Goal: Task Accomplishment & Management: Use online tool/utility

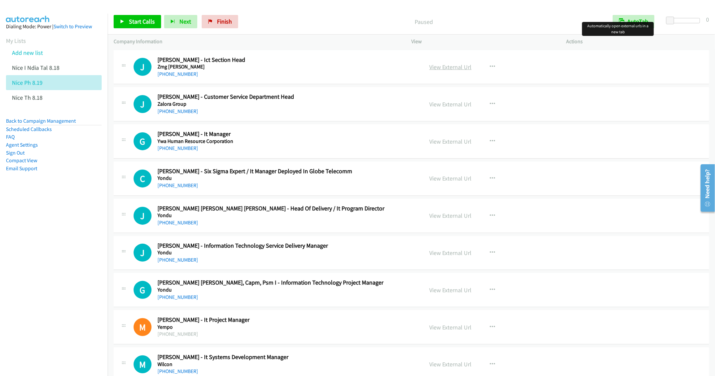
click at [442, 66] on link "View External Url" at bounding box center [450, 67] width 42 height 8
click at [436, 178] on link "View External Url" at bounding box center [450, 178] width 42 height 8
click at [138, 19] on span "Start Calls" at bounding box center [142, 22] width 26 height 8
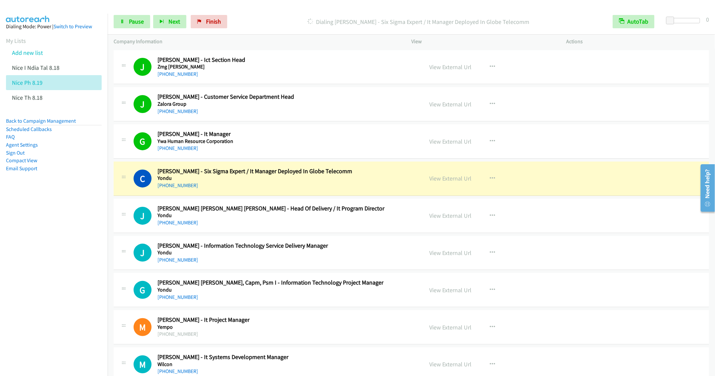
click at [301, 191] on div "C Callback Scheduled [PERSON_NAME] - Six Sigma Expert / It Manager Deployed In …" at bounding box center [412, 179] width 596 height 34
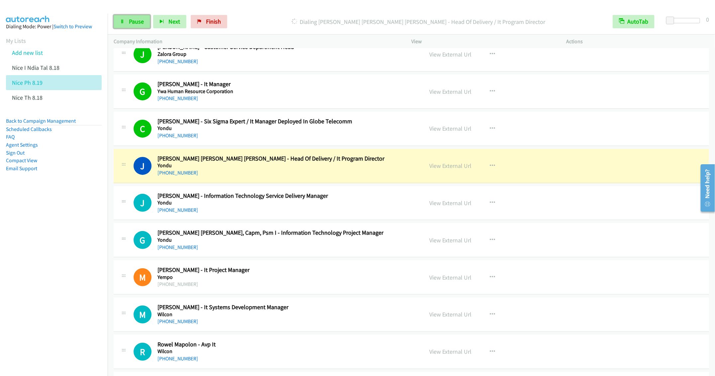
click at [131, 21] on span "Pause" at bounding box center [136, 22] width 15 height 8
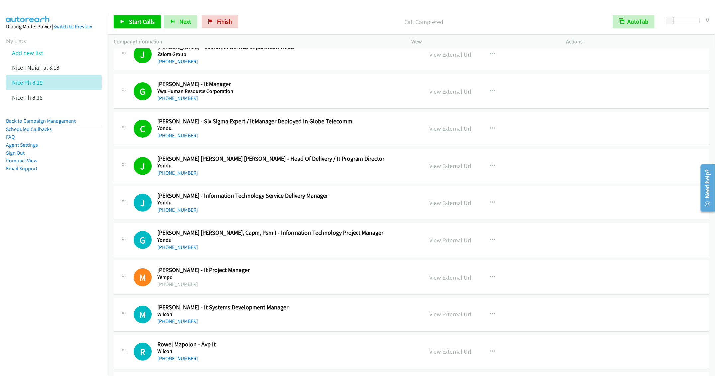
click at [448, 127] on link "View External Url" at bounding box center [450, 129] width 42 height 8
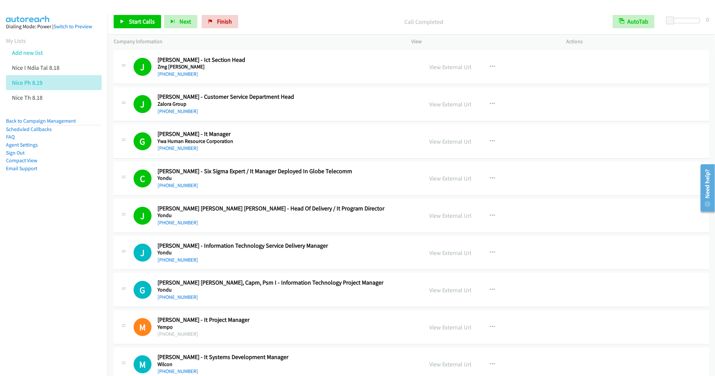
scroll to position [100, 0]
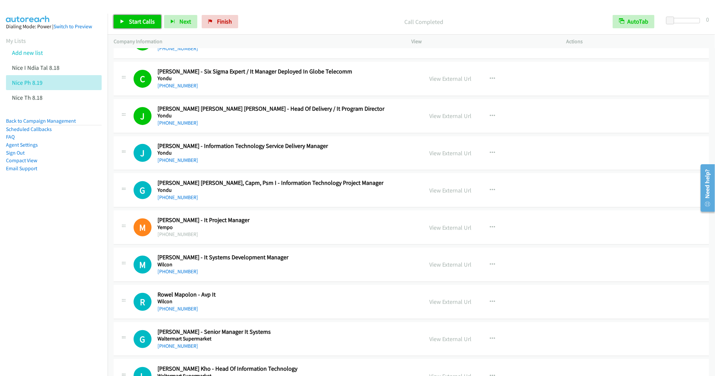
click at [134, 22] on span "Start Calls" at bounding box center [142, 22] width 26 height 8
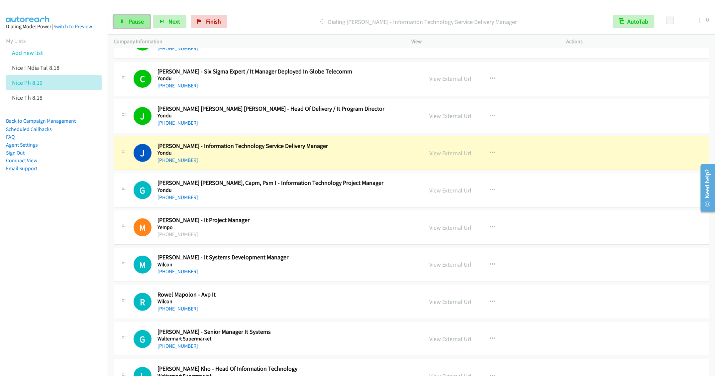
click at [134, 20] on span "Pause" at bounding box center [136, 22] width 15 height 8
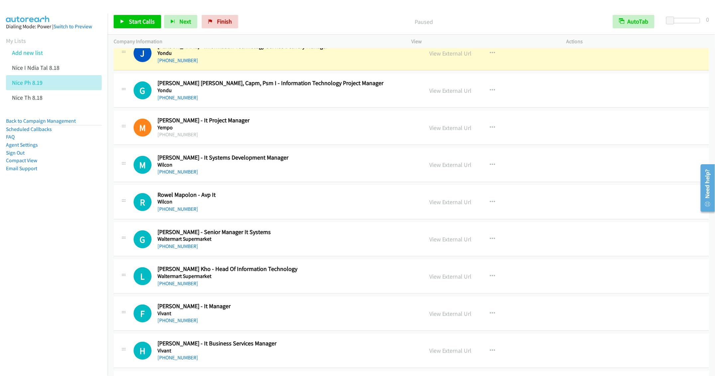
scroll to position [150, 0]
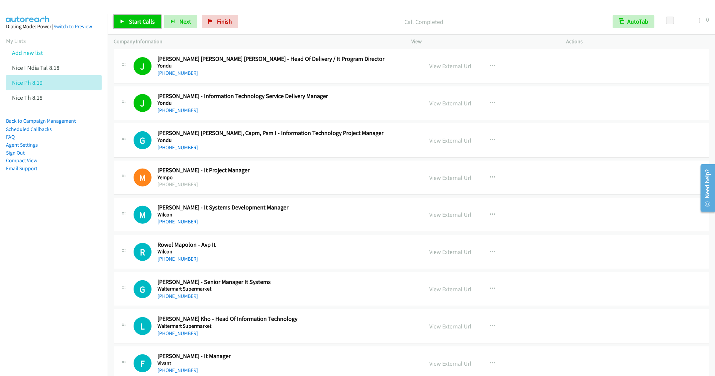
click at [126, 21] on link "Start Calls" at bounding box center [138, 21] width 48 height 13
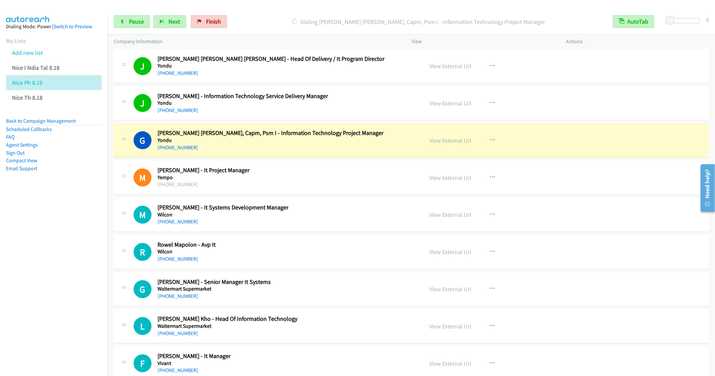
click at [72, 219] on nav "Dialing Mode: Power | Switch to Preview My Lists Add new list Nice I Ndia Tal 8…" at bounding box center [54, 202] width 108 height 376
click at [490, 176] on icon "button" at bounding box center [492, 177] width 5 height 5
click at [452, 237] on link "Remove from list" at bounding box center [457, 234] width 88 height 13
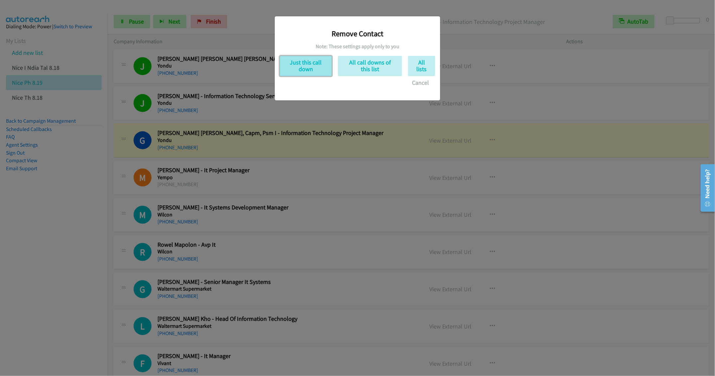
click at [305, 72] on button "Just this call down" at bounding box center [306, 66] width 52 height 20
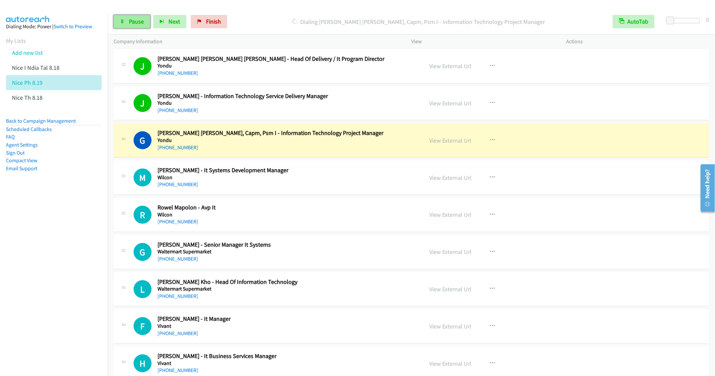
click at [135, 22] on span "Pause" at bounding box center [136, 22] width 15 height 8
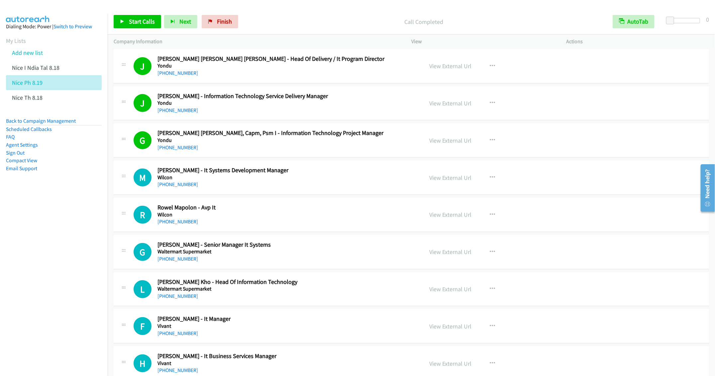
click at [258, 181] on div "[PHONE_NUMBER]" at bounding box center [286, 184] width 256 height 8
click at [441, 176] on link "View External Url" at bounding box center [450, 178] width 42 height 8
click at [126, 18] on link "Start Calls" at bounding box center [138, 21] width 48 height 13
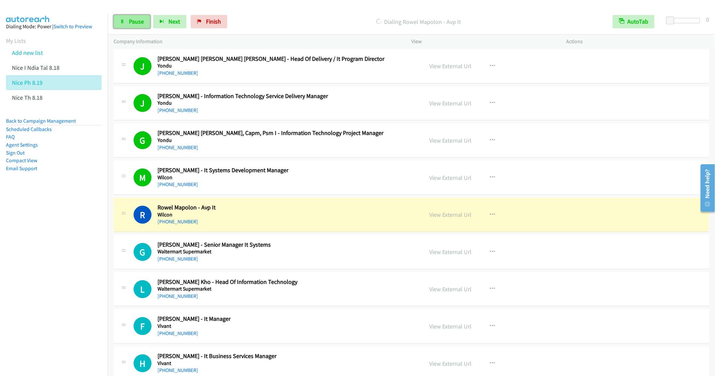
click at [123, 23] on icon at bounding box center [122, 22] width 5 height 5
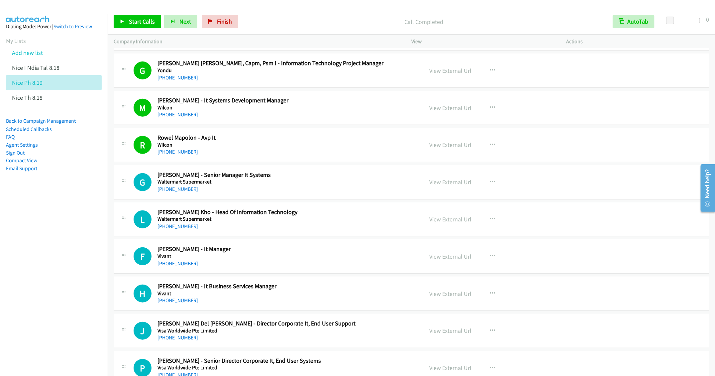
scroll to position [249, 0]
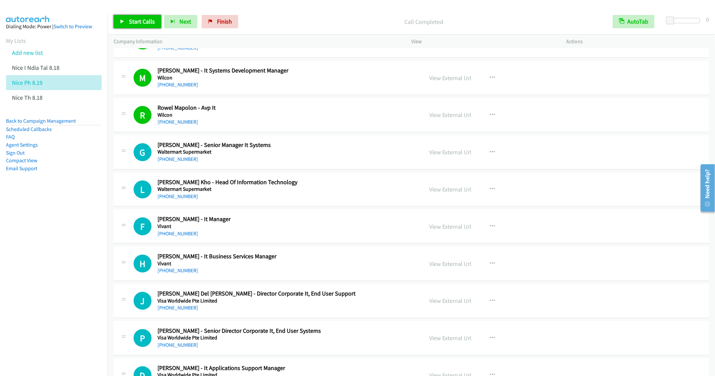
click at [136, 23] on span "Start Calls" at bounding box center [142, 22] width 26 height 8
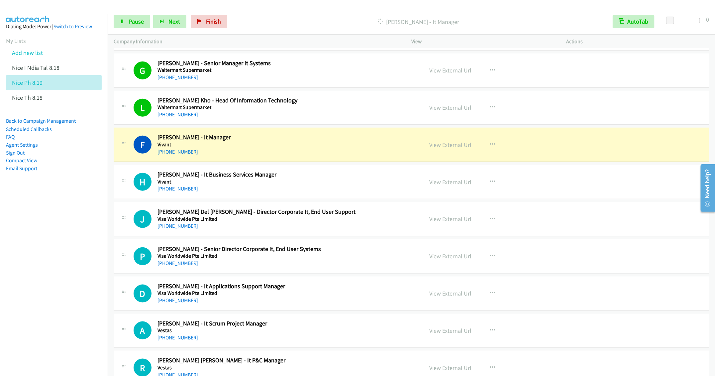
scroll to position [349, 0]
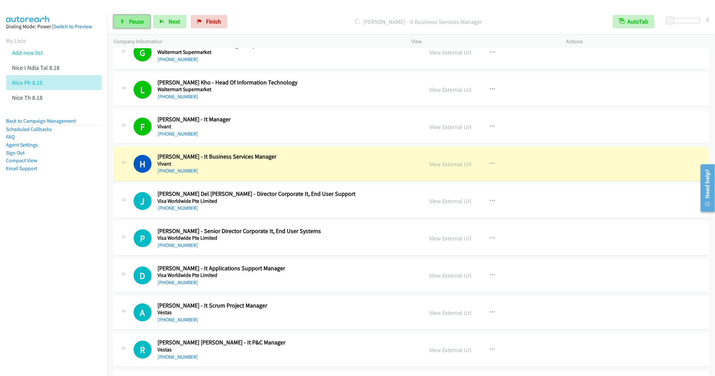
click at [123, 21] on icon at bounding box center [122, 22] width 5 height 5
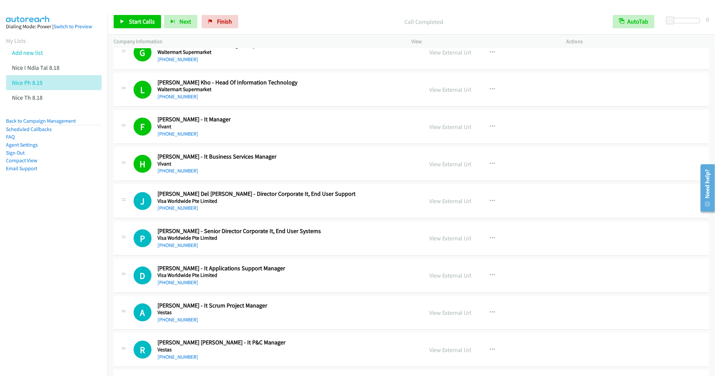
scroll to position [399, 0]
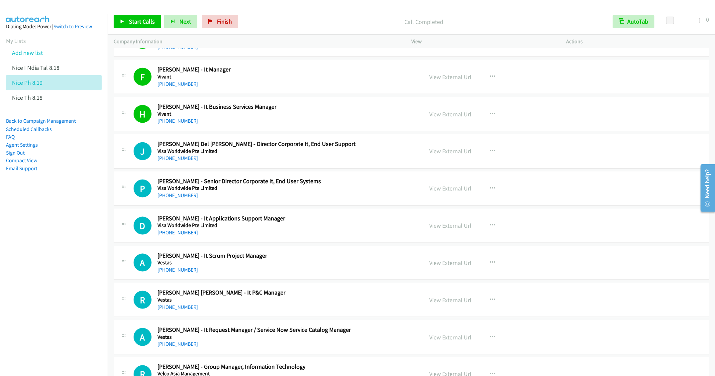
drag, startPoint x: 358, startPoint y: 149, endPoint x: 367, endPoint y: 151, distance: 8.9
click at [358, 148] on h2 "[PERSON_NAME] Del [PERSON_NAME] - Director Corporate It, End User Support" at bounding box center [286, 144] width 256 height 8
click at [439, 150] on link "View External Url" at bounding box center [450, 151] width 42 height 8
click at [134, 22] on span "Start Calls" at bounding box center [142, 22] width 26 height 8
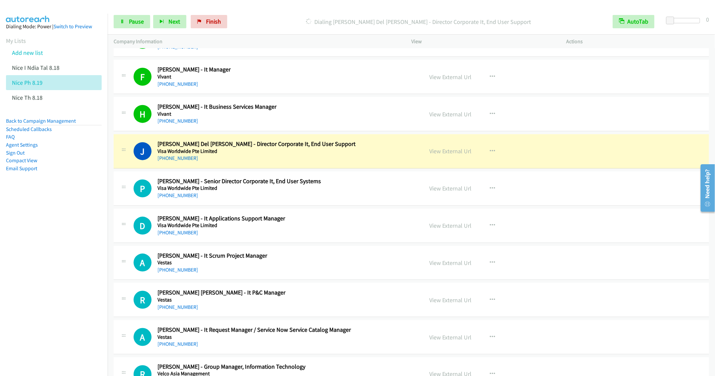
click at [73, 286] on nav "Dialing Mode: Power | Switch to Preview My Lists Add new list Nice I Ndia Tal 8…" at bounding box center [54, 202] width 108 height 376
click at [135, 20] on span "Pause" at bounding box center [136, 22] width 15 height 8
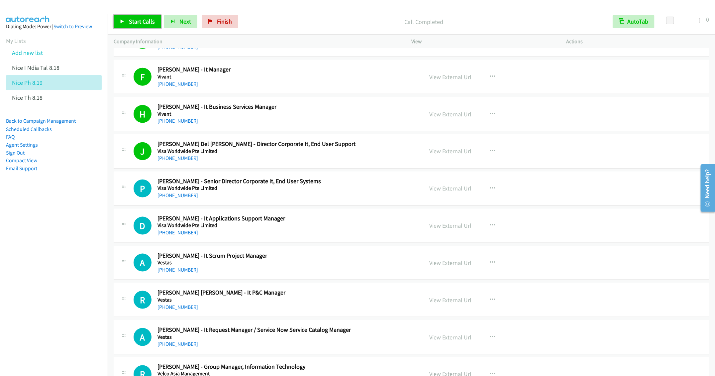
click at [131, 17] on link "Start Calls" at bounding box center [138, 21] width 48 height 13
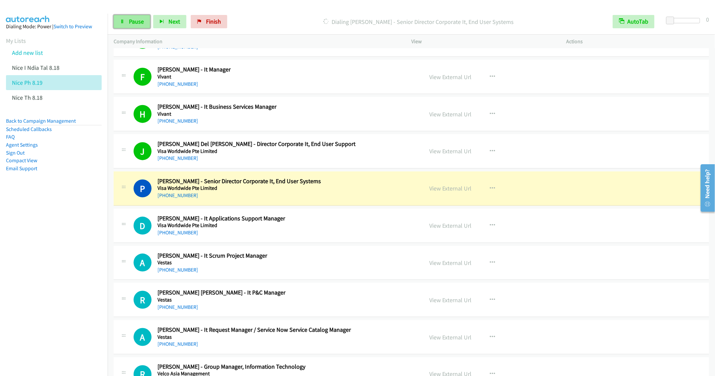
click at [131, 26] on link "Pause" at bounding box center [132, 21] width 37 height 13
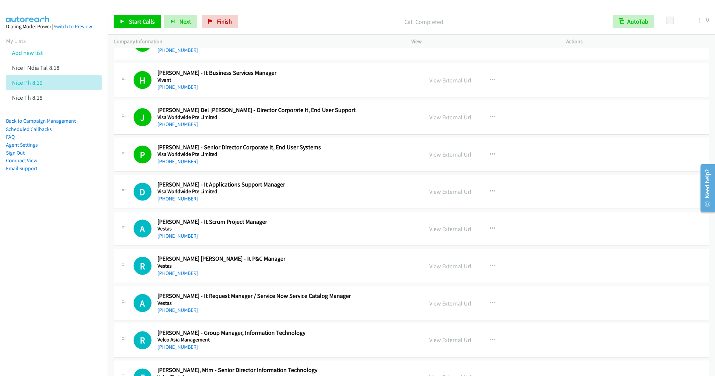
scroll to position [449, 0]
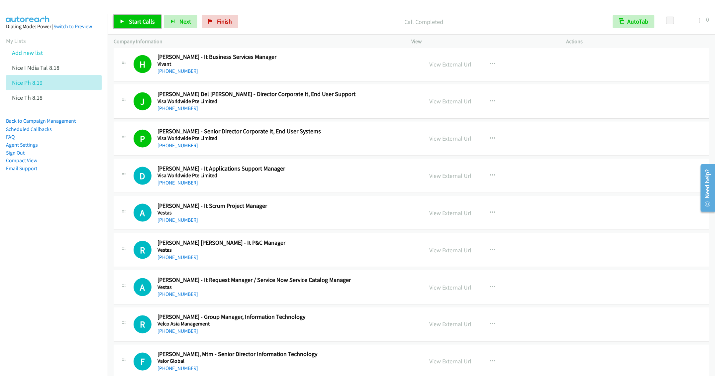
click at [135, 17] on link "Start Calls" at bounding box center [138, 21] width 48 height 13
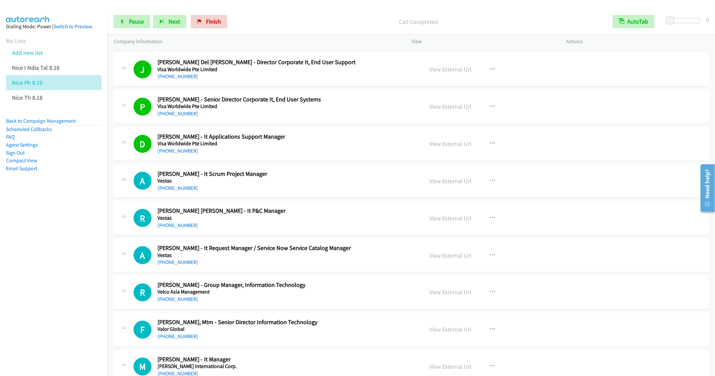
scroll to position [499, 0]
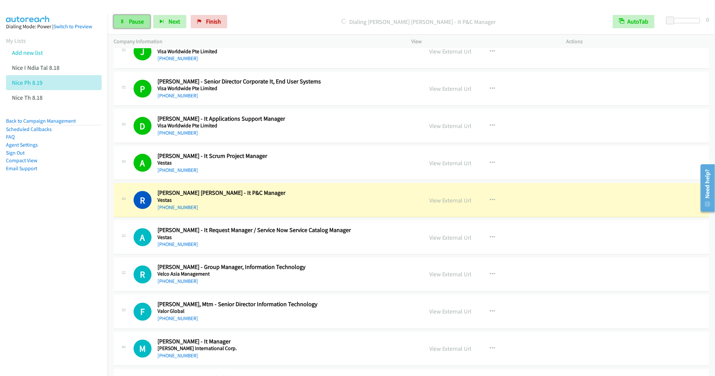
click at [131, 25] on link "Pause" at bounding box center [132, 21] width 37 height 13
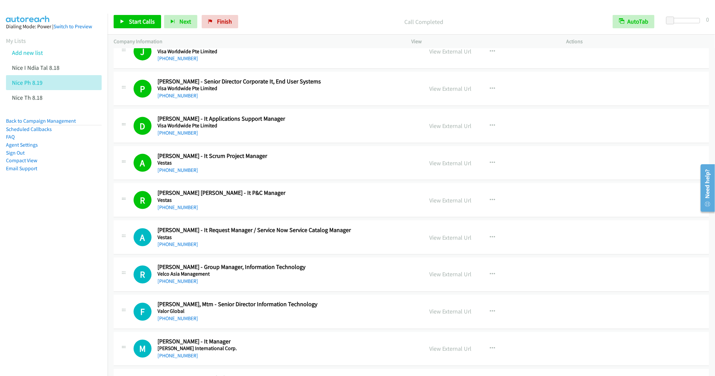
click at [350, 207] on div "[PHONE_NUMBER]" at bounding box center [286, 207] width 256 height 8
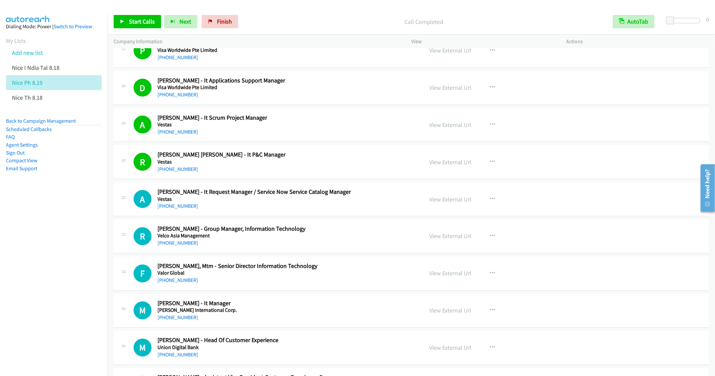
scroll to position [548, 0]
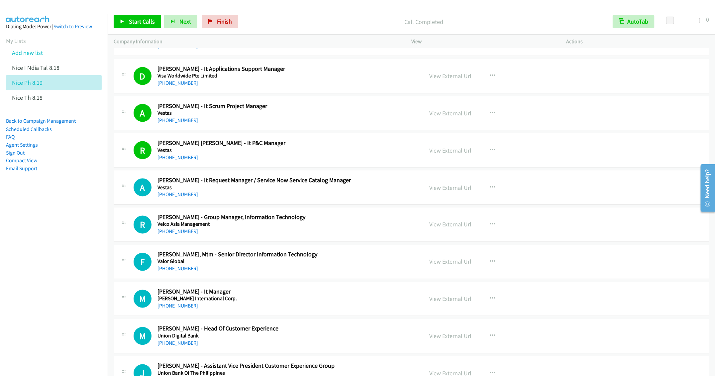
click at [275, 196] on div "[PHONE_NUMBER]" at bounding box center [286, 194] width 256 height 8
click at [448, 191] on link "View External Url" at bounding box center [450, 188] width 42 height 8
click at [492, 190] on button "button" at bounding box center [493, 187] width 18 height 13
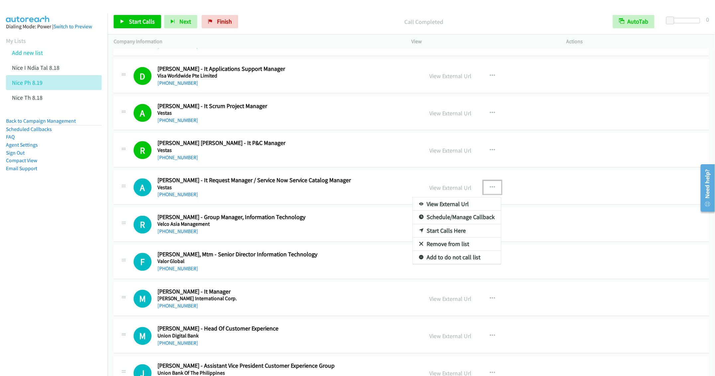
click at [436, 234] on link "Start Calls Here" at bounding box center [457, 230] width 88 height 13
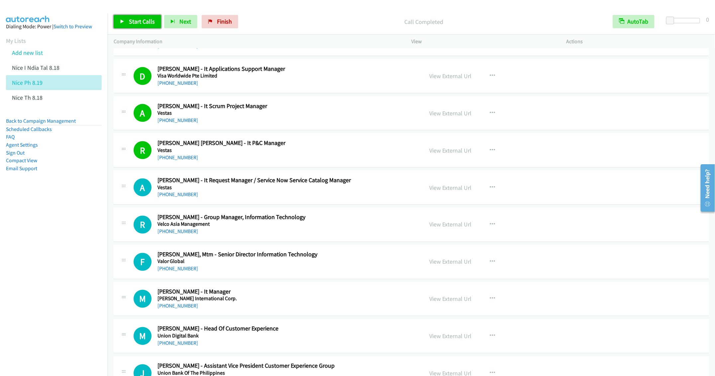
click at [138, 20] on span "Start Calls" at bounding box center [142, 22] width 26 height 8
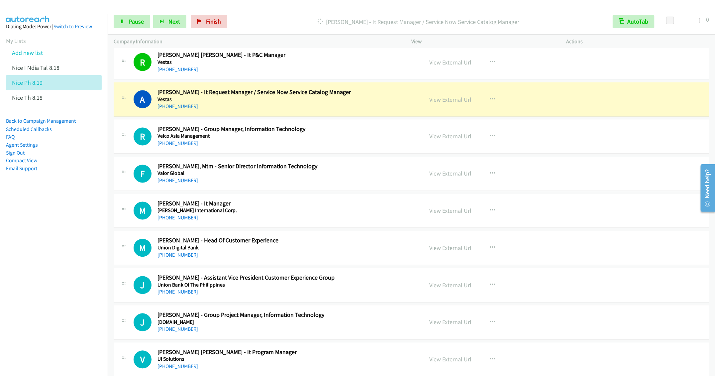
scroll to position [648, 0]
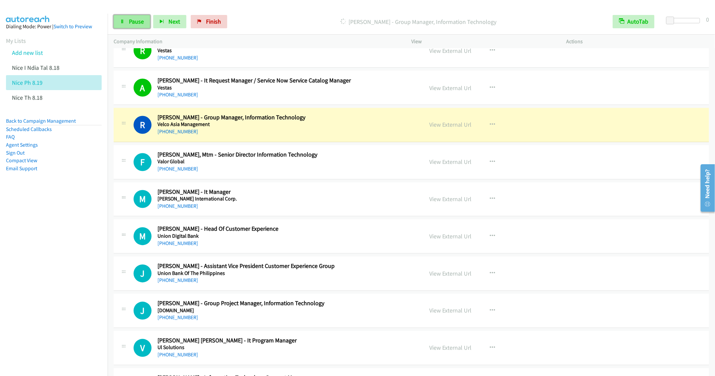
click at [134, 24] on span "Pause" at bounding box center [136, 22] width 15 height 8
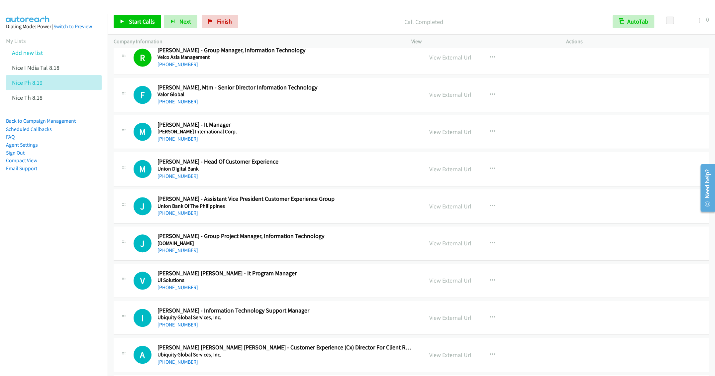
scroll to position [698, 0]
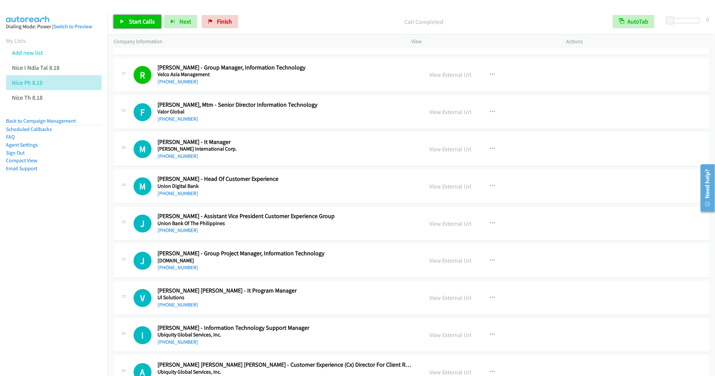
click at [130, 19] on span "Start Calls" at bounding box center [142, 22] width 26 height 8
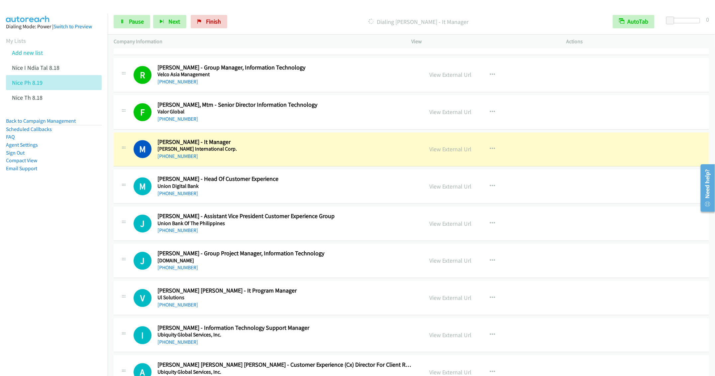
scroll to position [748, 0]
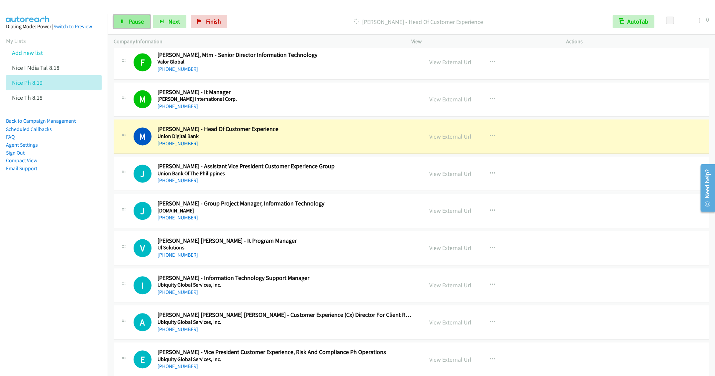
click at [130, 22] on span "Pause" at bounding box center [136, 22] width 15 height 8
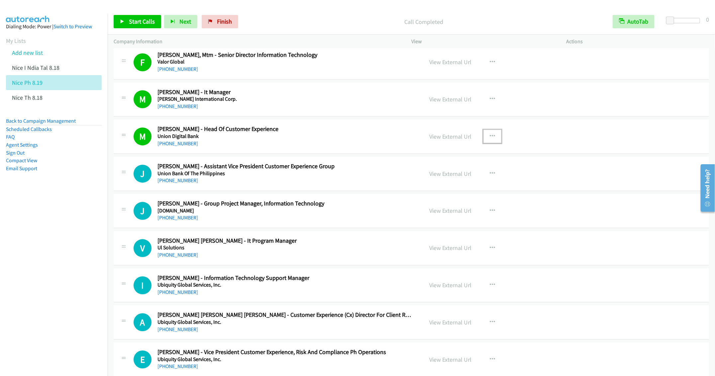
click at [490, 139] on icon "button" at bounding box center [492, 136] width 5 height 5
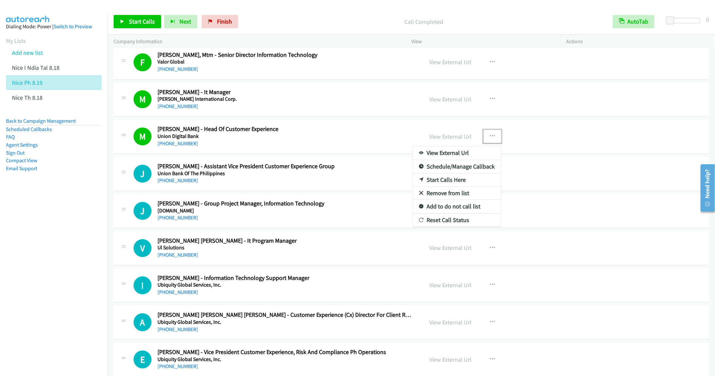
click at [443, 199] on link "Remove from list" at bounding box center [457, 193] width 88 height 13
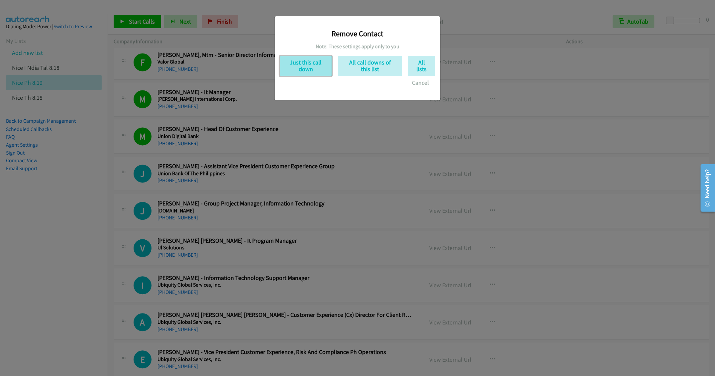
click at [298, 62] on button "Just this call down" at bounding box center [306, 66] width 52 height 20
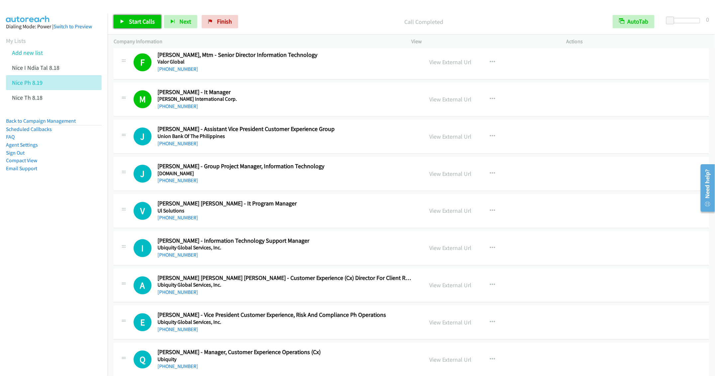
click at [137, 17] on link "Start Calls" at bounding box center [138, 21] width 48 height 13
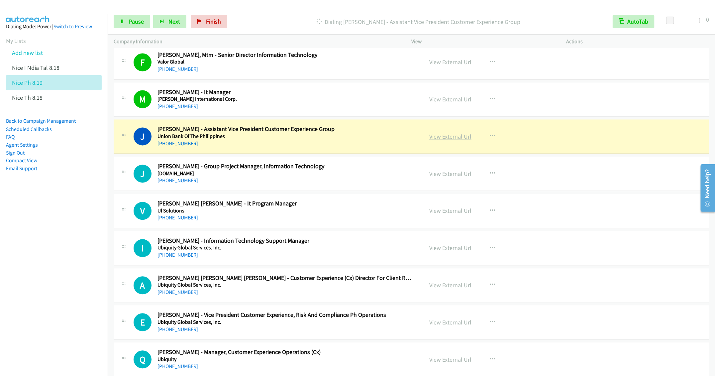
click at [443, 138] on link "View External Url" at bounding box center [450, 137] width 42 height 8
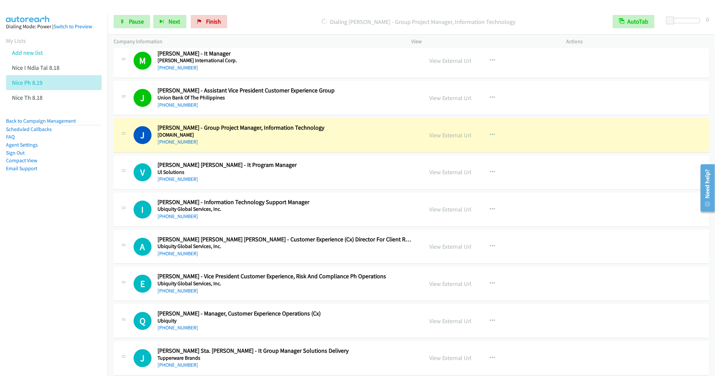
scroll to position [798, 0]
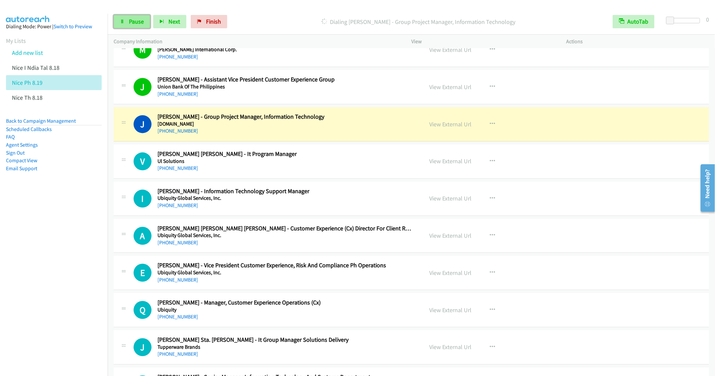
click at [121, 18] on link "Pause" at bounding box center [132, 21] width 37 height 13
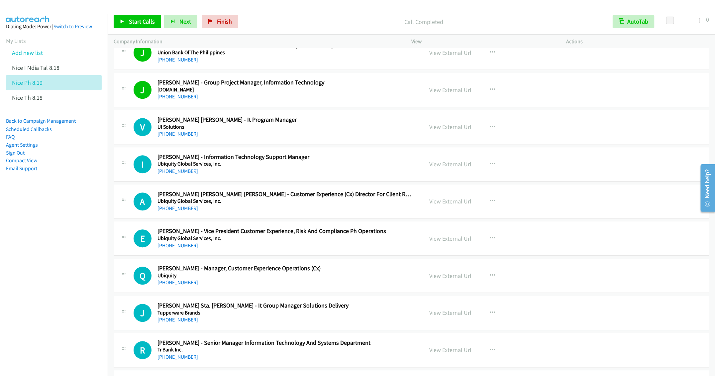
scroll to position [848, 0]
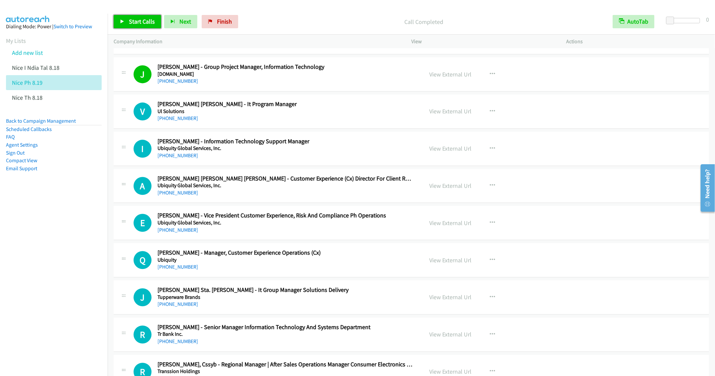
click at [127, 24] on link "Start Calls" at bounding box center [138, 21] width 48 height 13
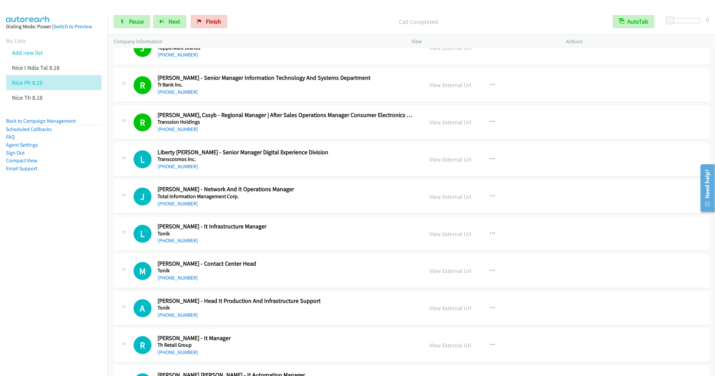
scroll to position [1147, 0]
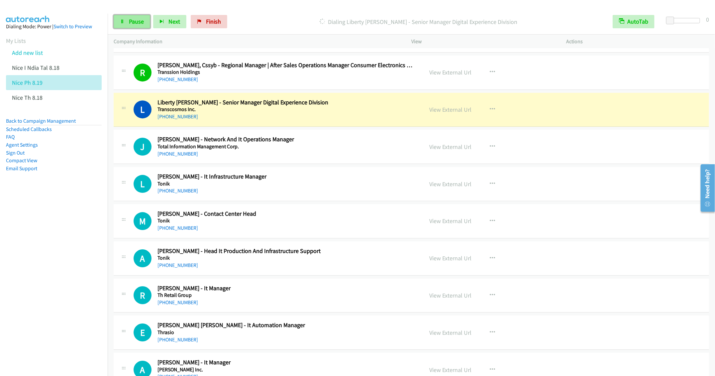
click at [129, 20] on span "Pause" at bounding box center [136, 22] width 15 height 8
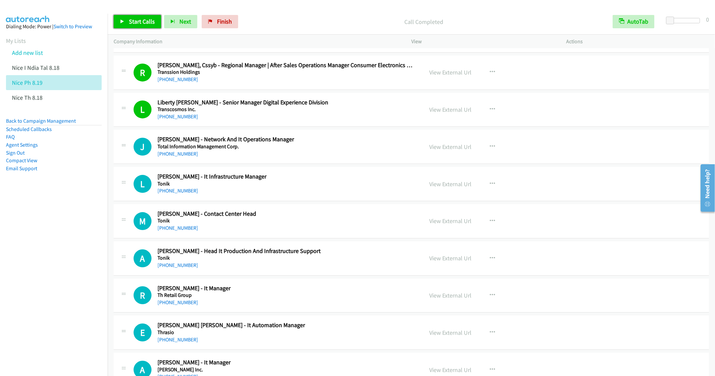
click at [144, 21] on span "Start Calls" at bounding box center [142, 22] width 26 height 8
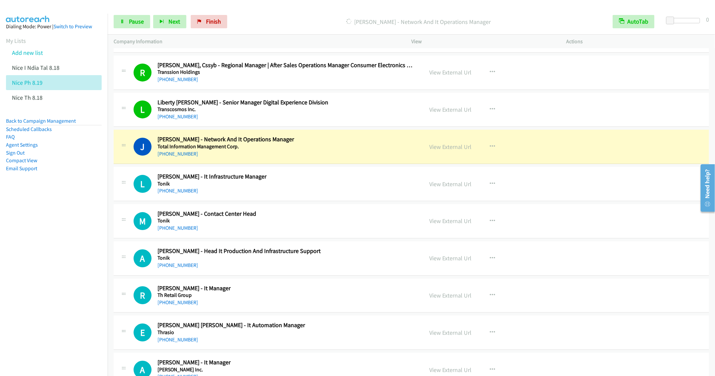
scroll to position [1196, 0]
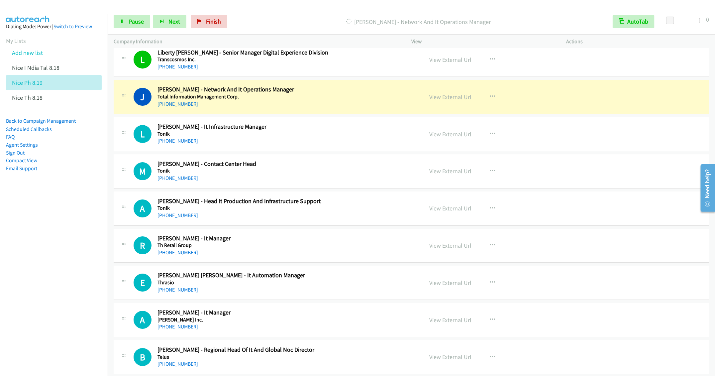
click at [124, 12] on div "Start Calls Pause Next Finish [PERSON_NAME] - Network And It Operations Manager…" at bounding box center [412, 22] width 608 height 26
click at [128, 30] on div "Start Calls Pause Next Finish [PERSON_NAME] - Network And It Operations Manager…" at bounding box center [412, 22] width 608 height 26
click at [131, 20] on span "Pause" at bounding box center [136, 22] width 15 height 8
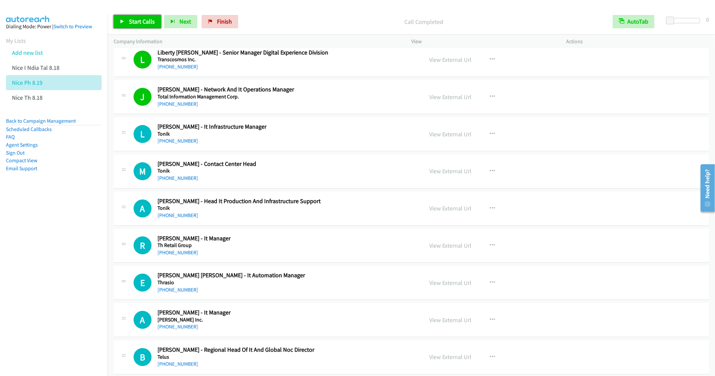
click at [132, 16] on link "Start Calls" at bounding box center [138, 21] width 48 height 13
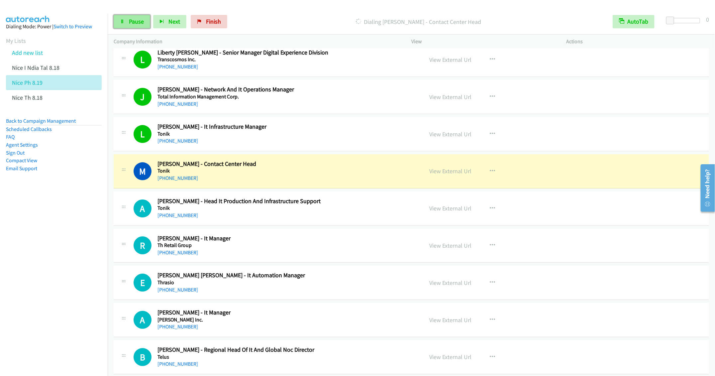
click at [133, 27] on link "Pause" at bounding box center [132, 21] width 37 height 13
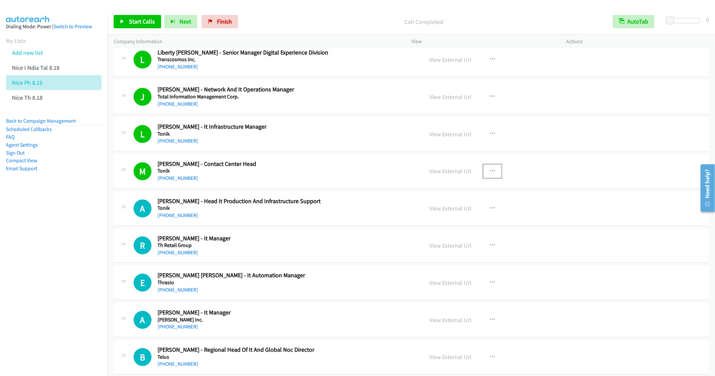
click at [491, 174] on icon "button" at bounding box center [492, 171] width 5 height 5
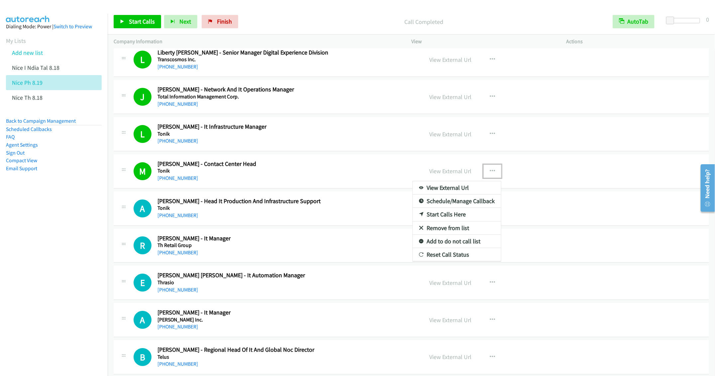
click at [447, 234] on link "Remove from list" at bounding box center [457, 227] width 88 height 13
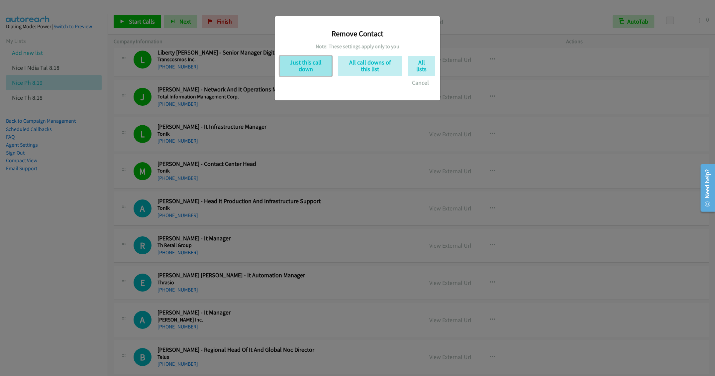
click at [308, 69] on button "Just this call down" at bounding box center [306, 66] width 52 height 20
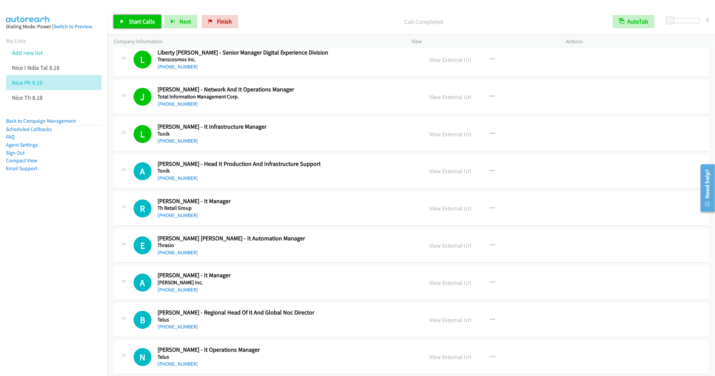
click at [141, 20] on span "Start Calls" at bounding box center [142, 22] width 26 height 8
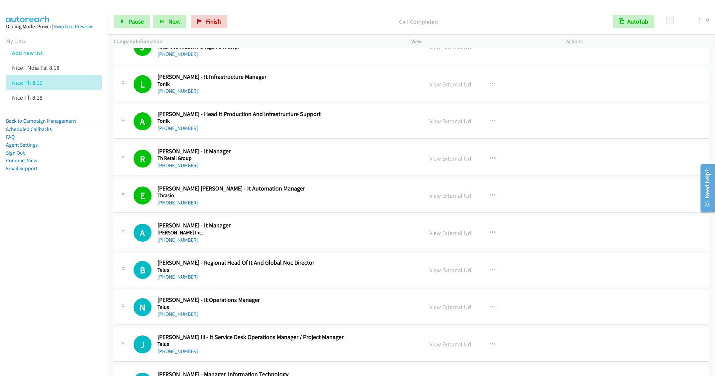
scroll to position [1296, 0]
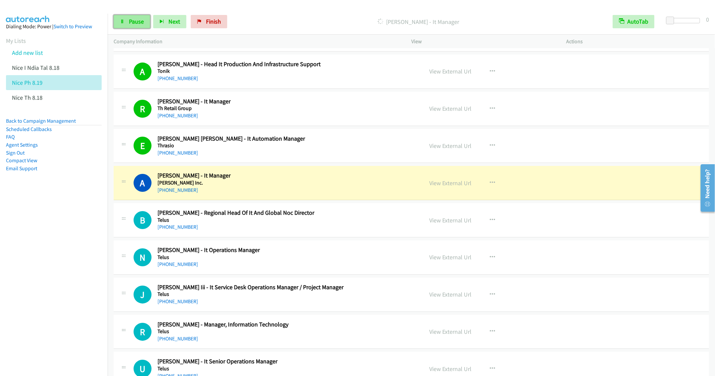
click at [130, 19] on span "Pause" at bounding box center [136, 22] width 15 height 8
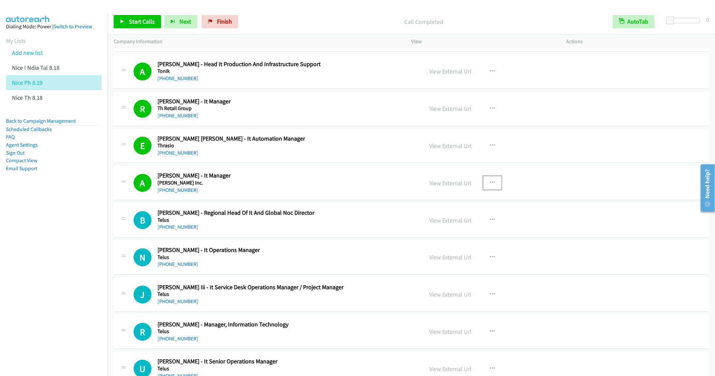
click at [490, 185] on icon "button" at bounding box center [492, 182] width 5 height 5
click at [449, 246] on link "Remove from list" at bounding box center [457, 239] width 88 height 13
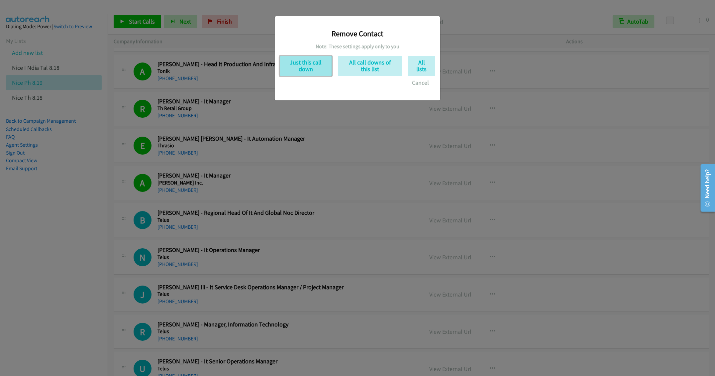
click at [308, 69] on button "Just this call down" at bounding box center [306, 66] width 52 height 20
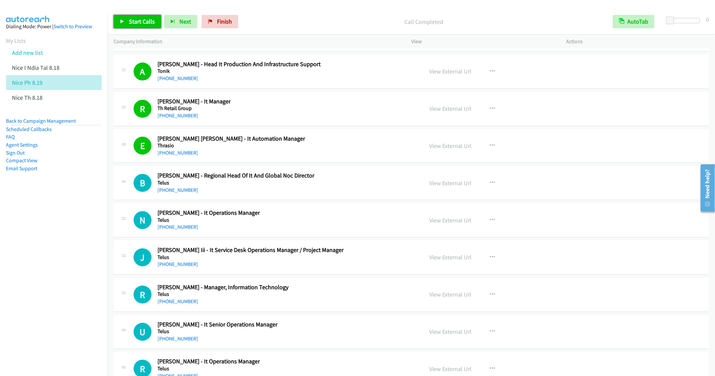
click at [136, 22] on span "Start Calls" at bounding box center [142, 22] width 26 height 8
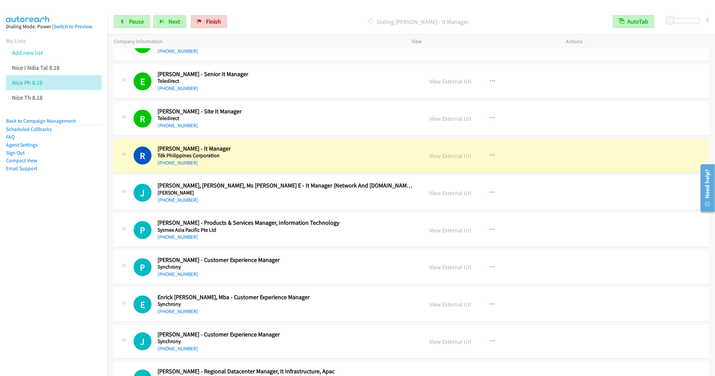
scroll to position [1745, 0]
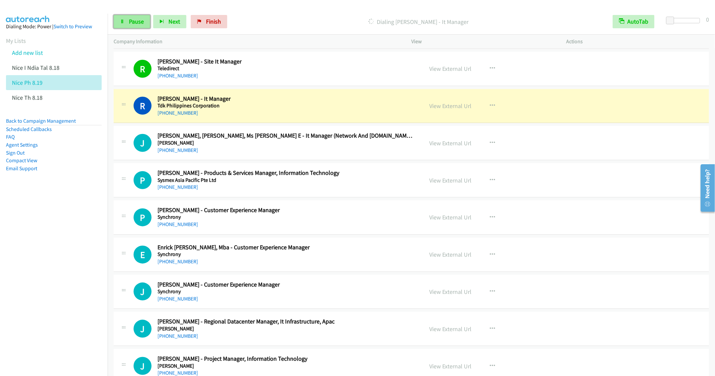
click at [132, 23] on span "Pause" at bounding box center [136, 22] width 15 height 8
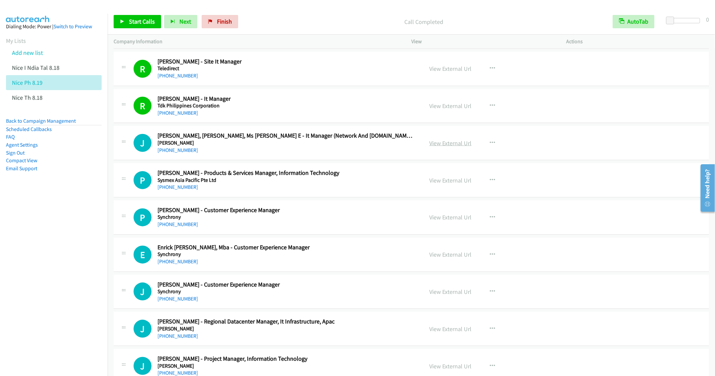
click at [449, 147] on link "View External Url" at bounding box center [450, 143] width 42 height 8
click at [135, 25] on span "Start Calls" at bounding box center [142, 22] width 26 height 8
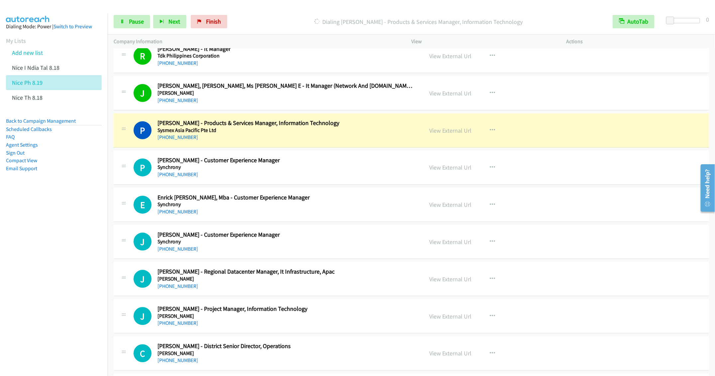
scroll to position [1845, 0]
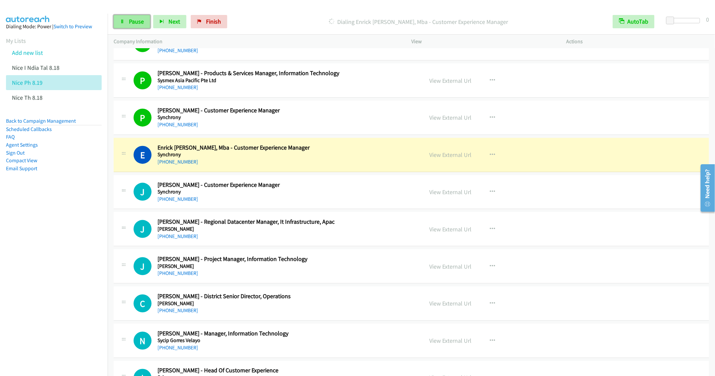
click at [132, 21] on span "Pause" at bounding box center [136, 22] width 15 height 8
